Goal: Find specific page/section: Find specific page/section

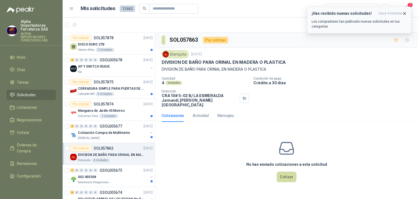
click at [362, 20] on p "Los compradores han publicado nuevas solicitudes en tus categorías." at bounding box center [358, 24] width 95 height 10
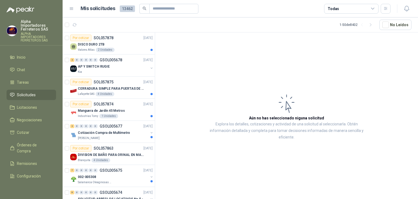
click at [40, 92] on li "Solicitudes" at bounding box center [31, 95] width 43 height 6
click at [31, 79] on li "Tareas" at bounding box center [31, 82] width 43 height 6
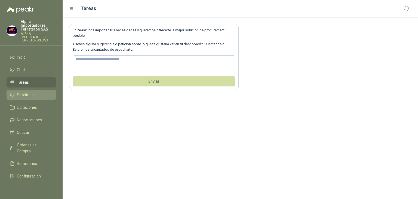
click at [29, 92] on span "Solicitudes" at bounding box center [26, 95] width 19 height 6
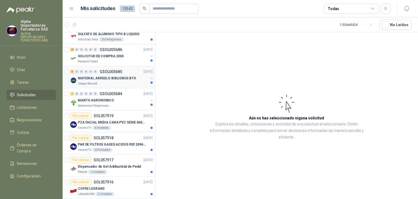
scroll to position [82, 0]
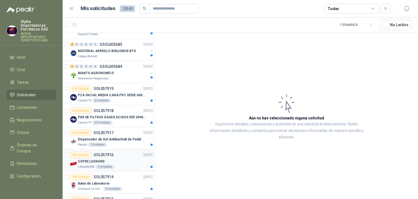
click at [136, 163] on div "COFRE LEGRAND" at bounding box center [115, 161] width 75 height 7
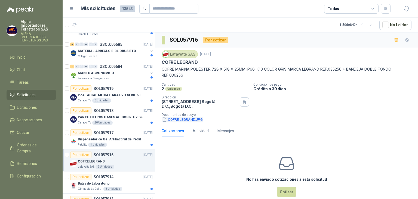
click at [180, 119] on button "COFRE LEGRAND.JPG" at bounding box center [183, 119] width 42 height 6
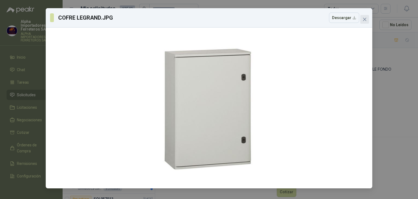
click at [364, 21] on icon "close" at bounding box center [364, 19] width 4 height 4
